Goal: Entertainment & Leisure: Browse casually

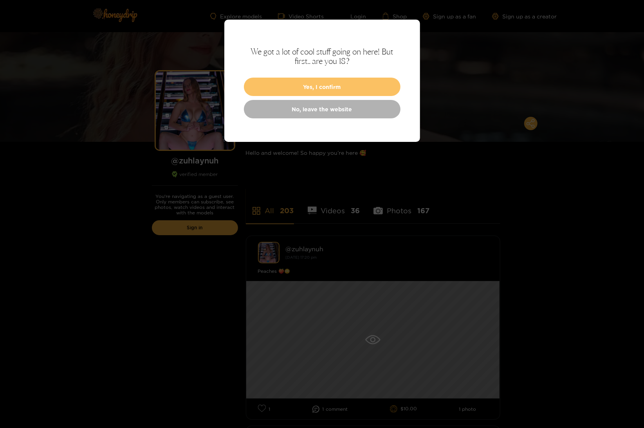
click at [352, 83] on button "Yes, I confirm" at bounding box center [322, 87] width 157 height 18
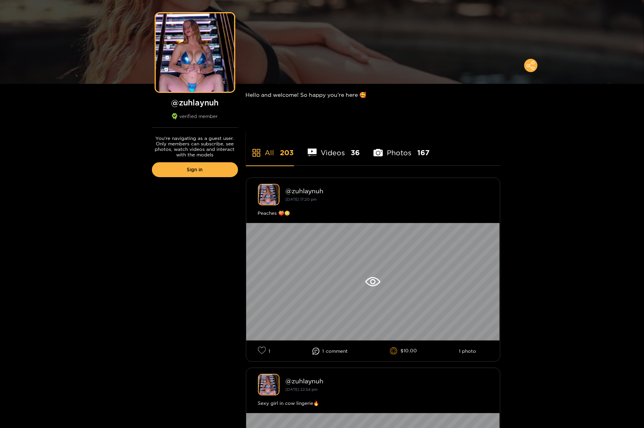
scroll to position [118, 0]
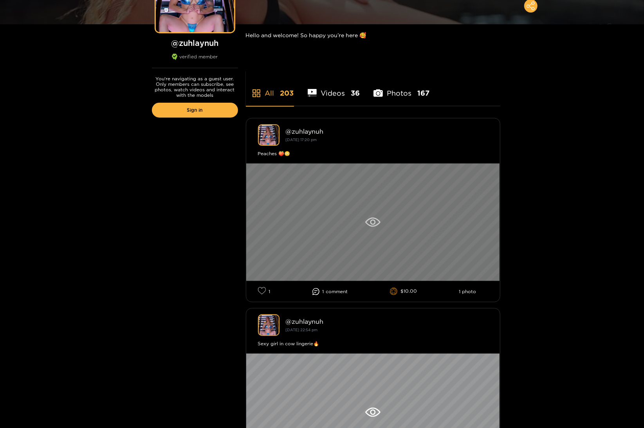
click at [371, 218] on icon at bounding box center [373, 221] width 15 height 9
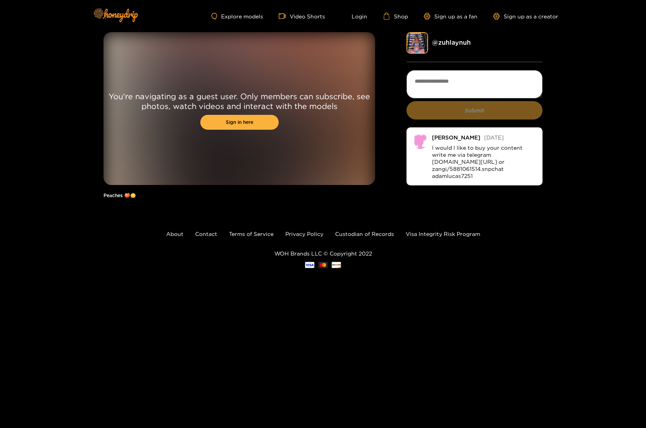
drag, startPoint x: 388, startPoint y: 101, endPoint x: 384, endPoint y: 98, distance: 5.3
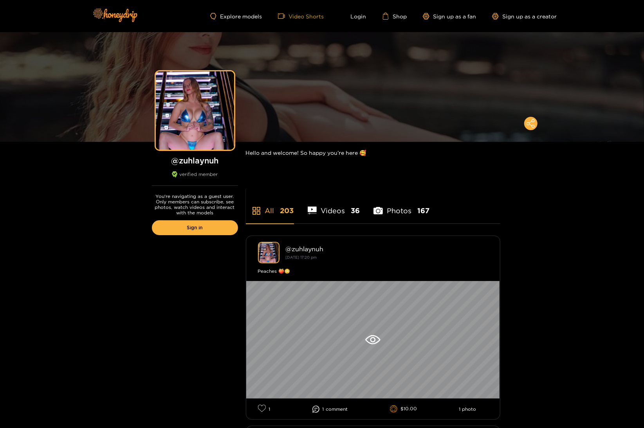
click at [297, 19] on link "Video Shorts" at bounding box center [301, 16] width 46 height 7
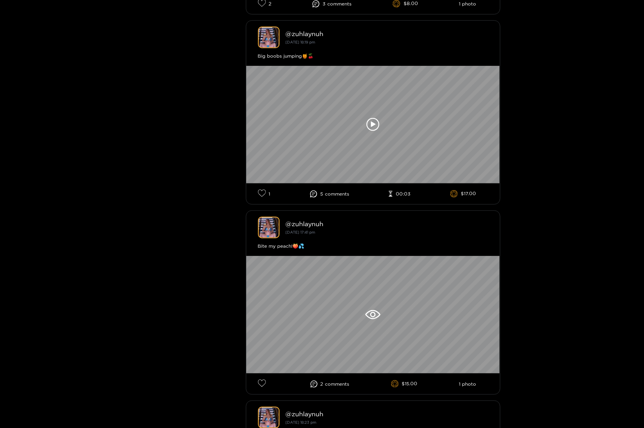
scroll to position [2311, 0]
